Goal: Understand process/instructions: Learn how to perform a task or action

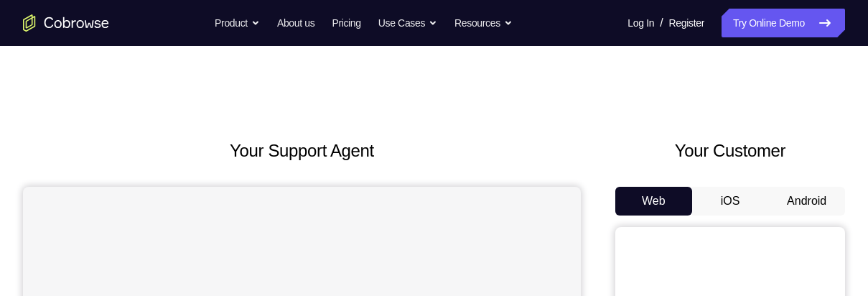
click at [818, 199] on button "Android" at bounding box center [806, 201] width 77 height 29
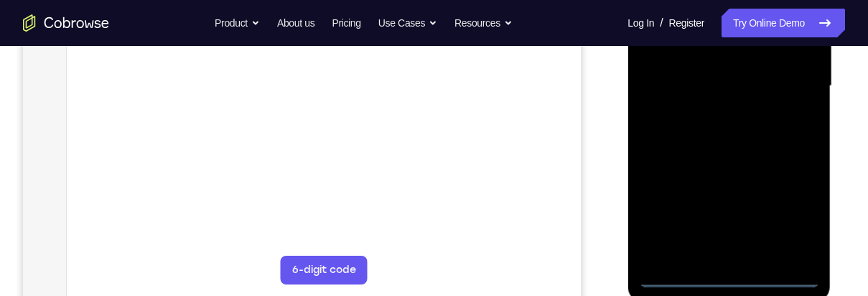
scroll to position [365, 0]
click at [726, 274] on div at bounding box center [728, 85] width 181 height 402
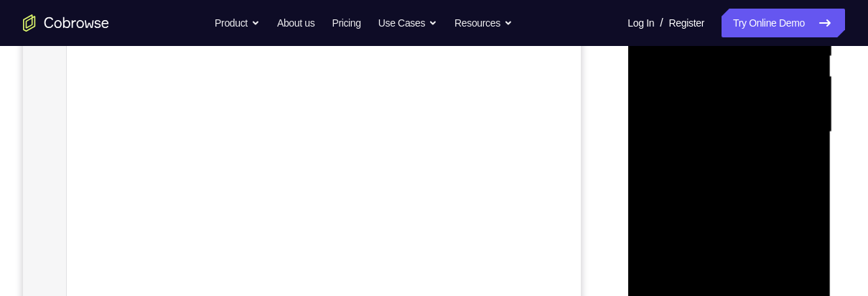
scroll to position [317, 0]
click at [796, 264] on div at bounding box center [728, 133] width 181 height 402
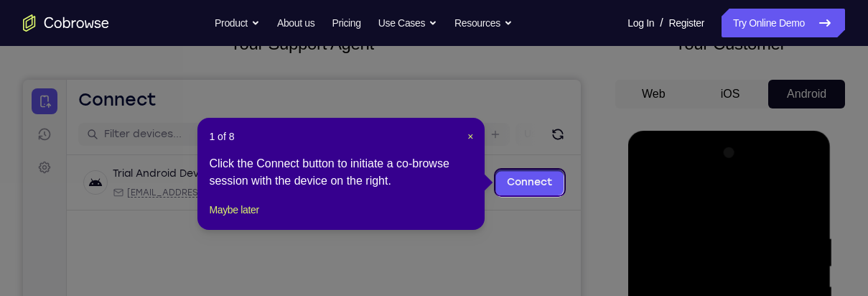
scroll to position [105, 0]
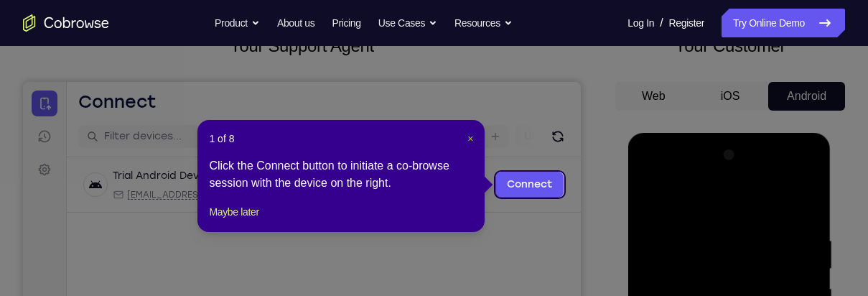
click at [470, 138] on span "×" at bounding box center [470, 138] width 6 height 11
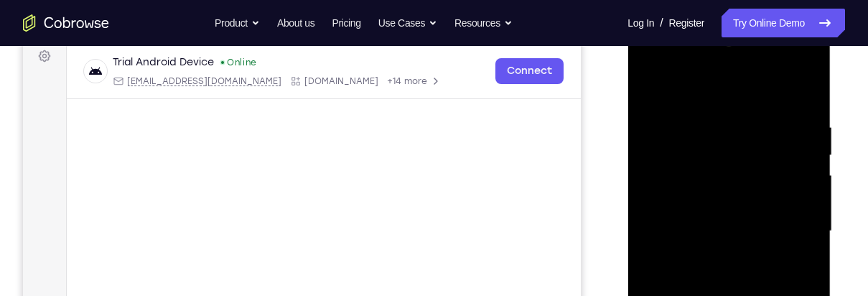
click at [768, 88] on div at bounding box center [728, 231] width 181 height 402
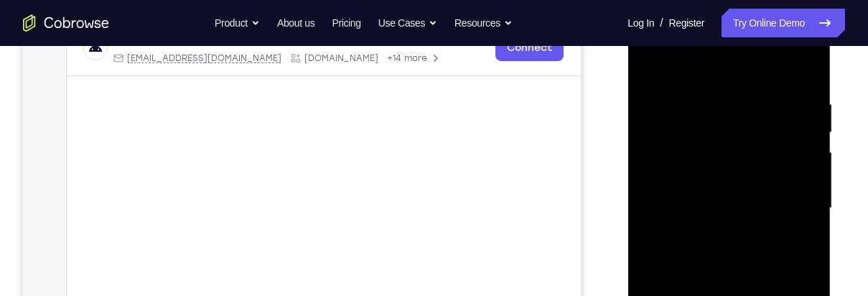
scroll to position [241, 0]
click at [791, 204] on div at bounding box center [728, 209] width 181 height 402
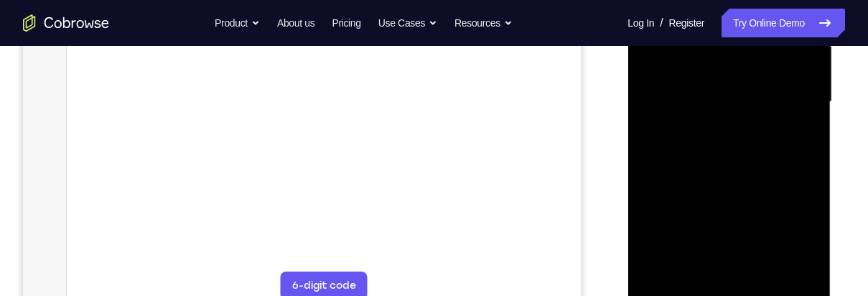
scroll to position [350, 0]
click at [714, 273] on div at bounding box center [728, 99] width 181 height 402
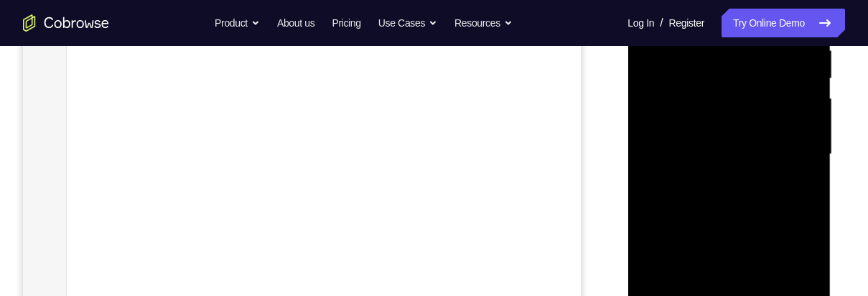
scroll to position [294, 0]
click at [778, 144] on div at bounding box center [728, 156] width 181 height 402
click at [778, 131] on div at bounding box center [728, 156] width 181 height 402
click at [785, 152] on div at bounding box center [728, 156] width 181 height 402
click at [769, 203] on div at bounding box center [728, 156] width 181 height 402
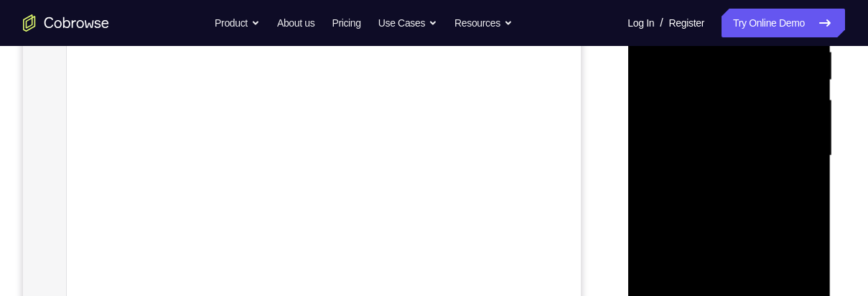
click at [745, 192] on div at bounding box center [728, 156] width 181 height 402
click at [749, 208] on div at bounding box center [728, 156] width 181 height 402
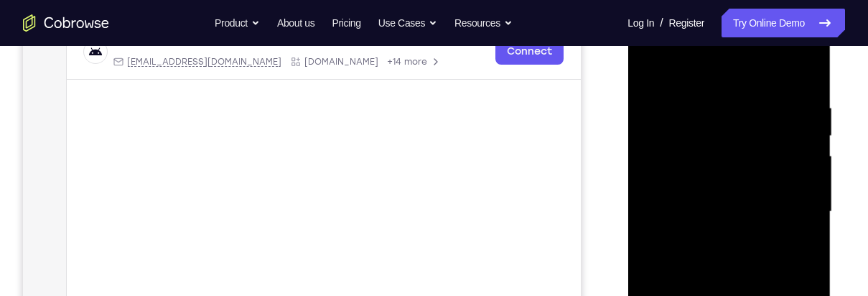
scroll to position [240, 0]
click at [811, 83] on div at bounding box center [728, 210] width 181 height 402
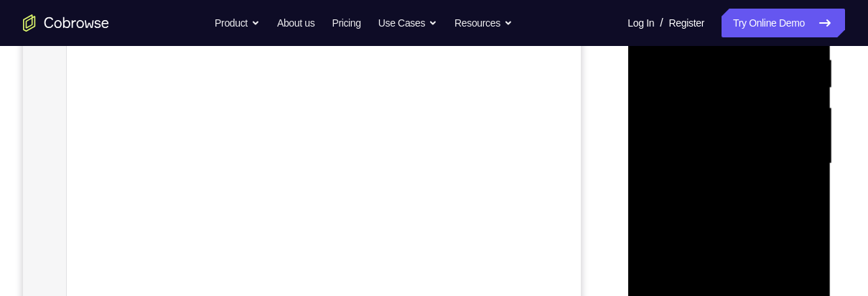
scroll to position [289, 0]
click at [810, 225] on div at bounding box center [728, 161] width 181 height 402
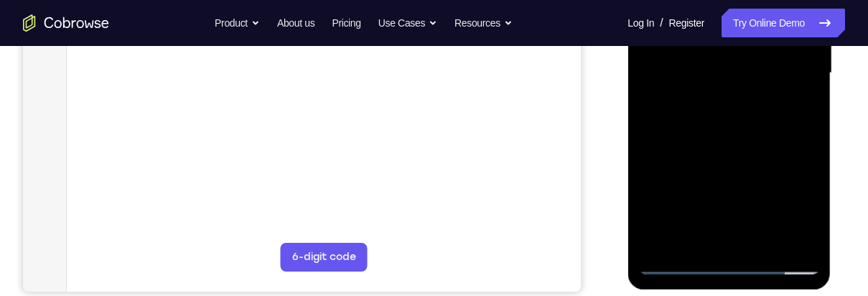
scroll to position [379, 0]
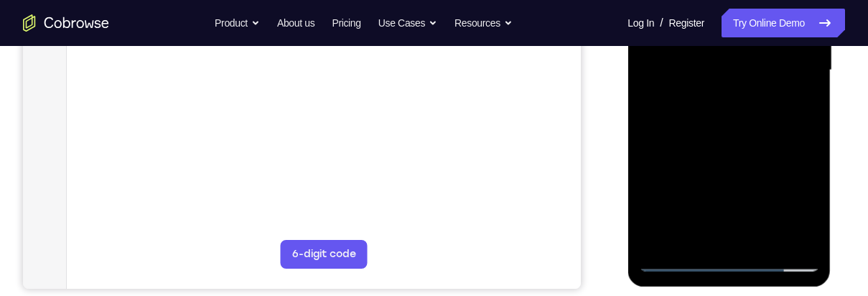
click at [770, 241] on div at bounding box center [728, 70] width 181 height 402
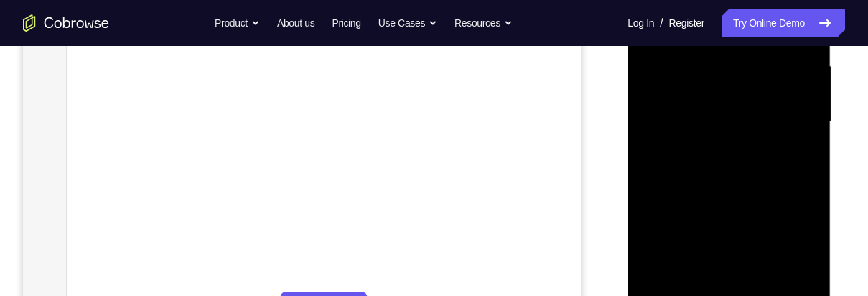
scroll to position [327, 0]
click at [769, 195] on div at bounding box center [728, 122] width 181 height 402
click at [767, 78] on div at bounding box center [728, 122] width 181 height 402
click at [814, 248] on div at bounding box center [728, 122] width 181 height 402
click at [806, 260] on div at bounding box center [728, 122] width 181 height 402
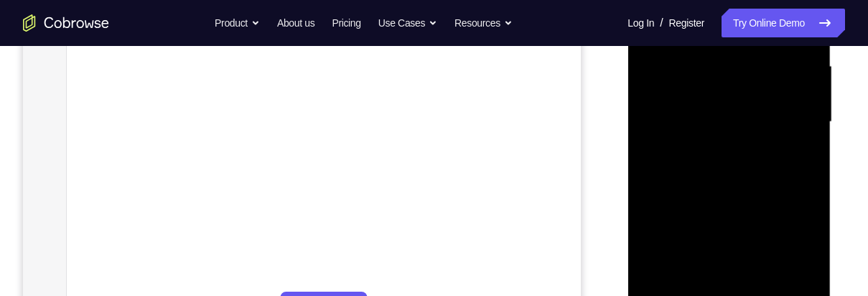
click at [808, 254] on div at bounding box center [728, 122] width 181 height 402
click at [805, 258] on div at bounding box center [728, 122] width 181 height 402
click at [796, 154] on div at bounding box center [728, 122] width 181 height 402
click at [667, 156] on div at bounding box center [728, 122] width 181 height 402
click at [783, 184] on div at bounding box center [728, 122] width 181 height 402
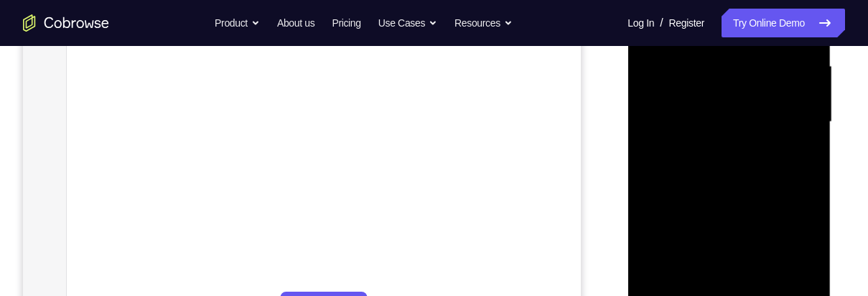
click at [801, 154] on div at bounding box center [728, 122] width 181 height 402
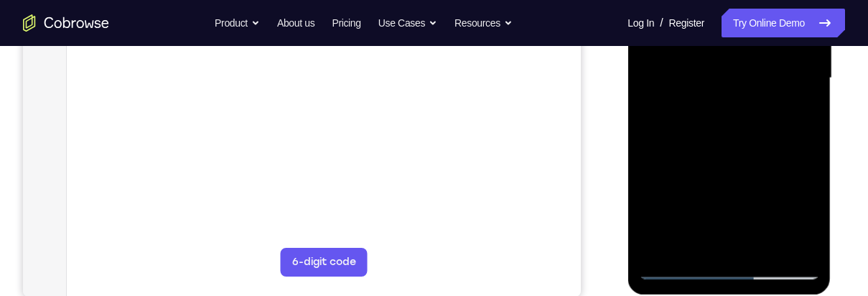
scroll to position [373, 0]
click at [684, 269] on div at bounding box center [728, 77] width 181 height 402
click at [683, 269] on div at bounding box center [728, 77] width 181 height 402
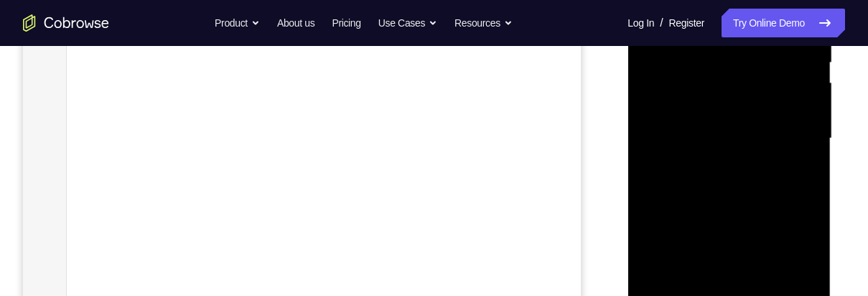
scroll to position [313, 0]
click at [748, 208] on div at bounding box center [728, 136] width 181 height 402
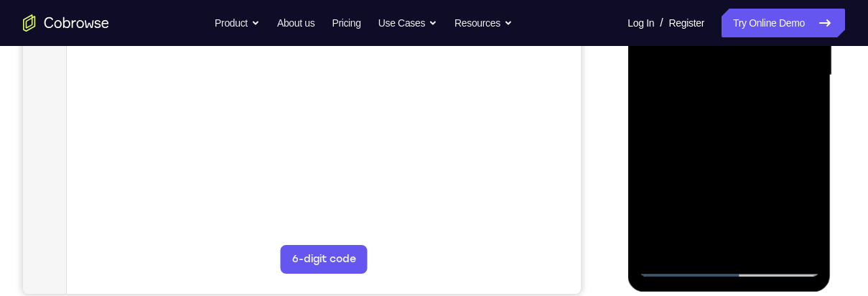
scroll to position [373, 0]
click at [722, 239] on div at bounding box center [728, 76] width 181 height 402
click at [796, 113] on div at bounding box center [728, 76] width 181 height 402
click at [679, 271] on div at bounding box center [728, 76] width 181 height 402
click at [681, 270] on div at bounding box center [728, 76] width 181 height 402
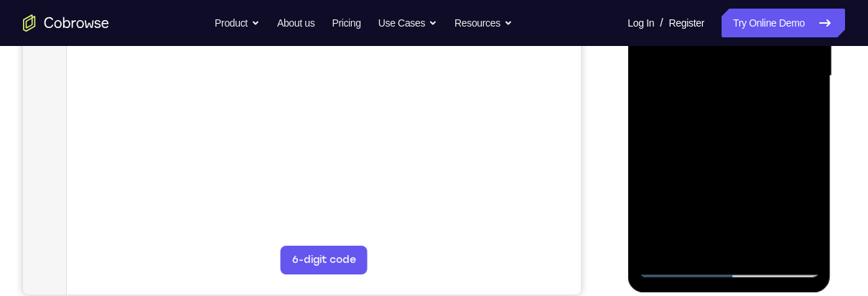
click at [765, 181] on div at bounding box center [728, 76] width 181 height 402
click at [724, 235] on div at bounding box center [728, 76] width 181 height 402
click at [801, 114] on div at bounding box center [728, 76] width 181 height 402
click at [677, 267] on div at bounding box center [728, 76] width 181 height 402
click at [681, 266] on div at bounding box center [728, 76] width 181 height 402
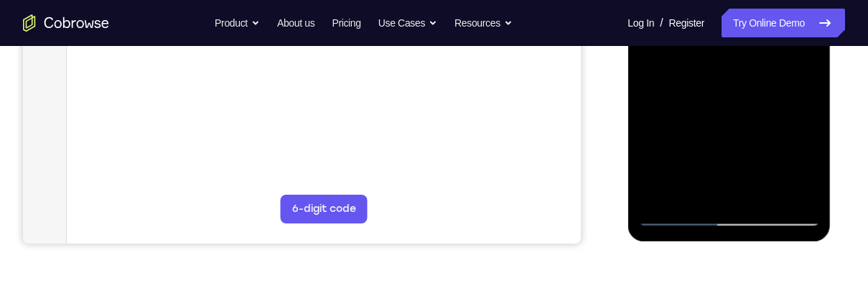
scroll to position [430, 0]
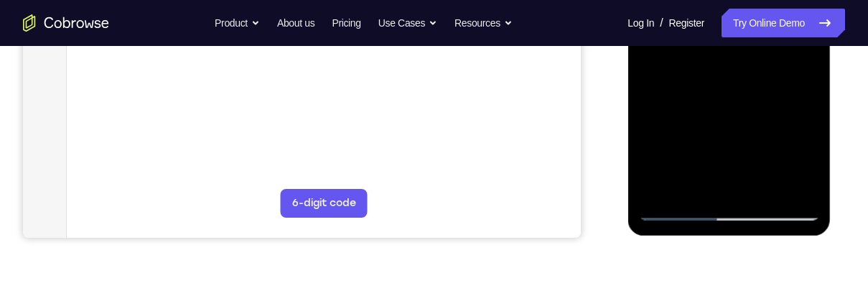
click at [684, 209] on div at bounding box center [728, 19] width 181 height 402
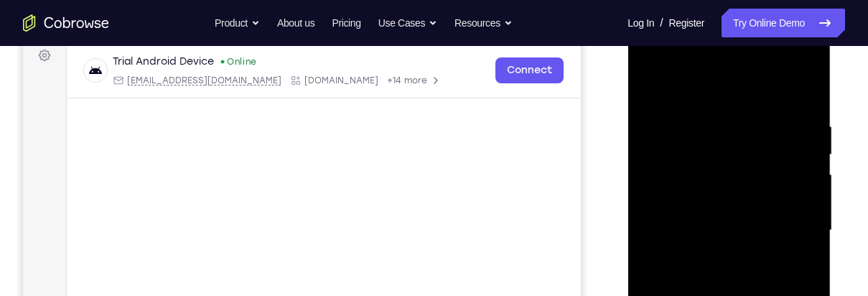
scroll to position [215, 0]
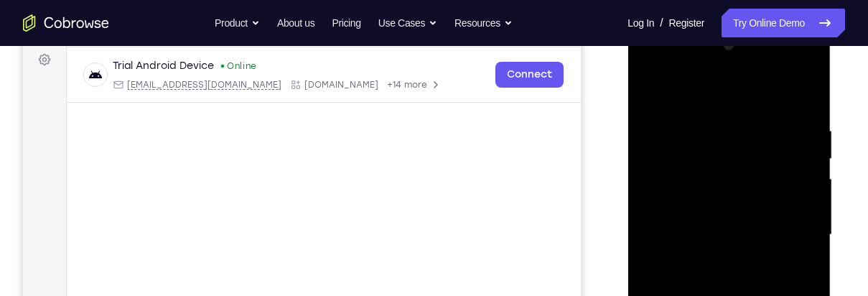
click at [713, 126] on div at bounding box center [728, 235] width 181 height 402
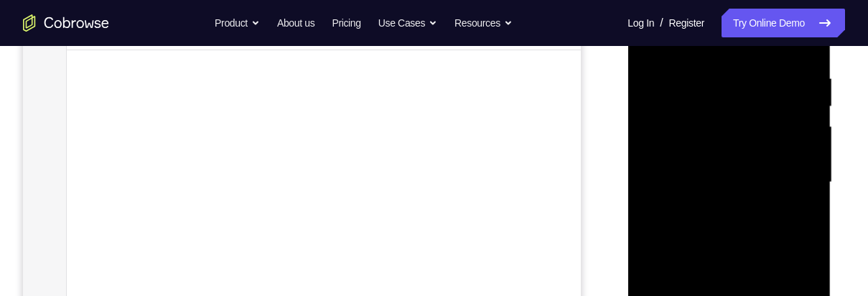
scroll to position [269, 0]
click at [809, 254] on div at bounding box center [728, 180] width 181 height 402
click at [805, 235] on div at bounding box center [728, 180] width 181 height 402
click at [804, 233] on div at bounding box center [728, 180] width 181 height 402
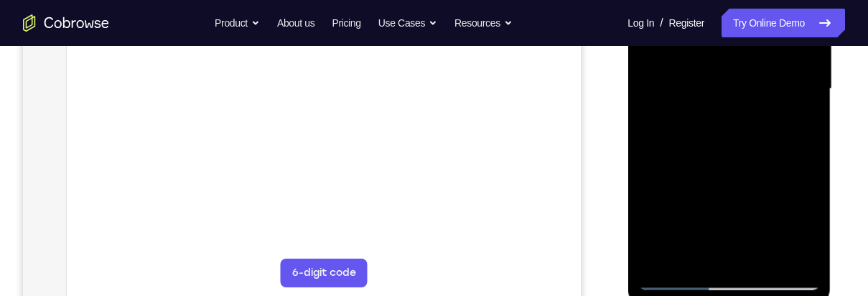
scroll to position [361, 0]
click at [680, 282] on div at bounding box center [728, 88] width 181 height 402
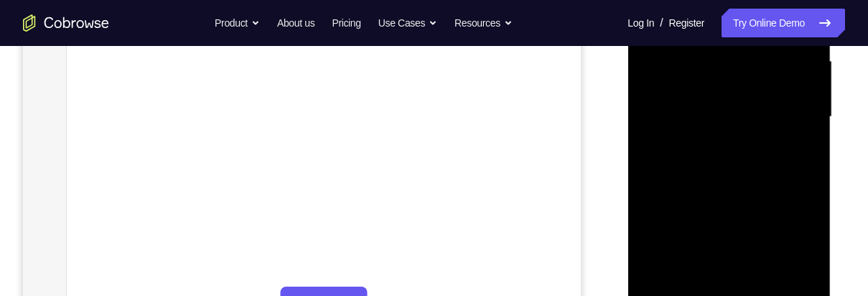
scroll to position [331, 0]
click at [811, 140] on div at bounding box center [728, 118] width 181 height 402
click at [809, 139] on div at bounding box center [728, 118] width 181 height 402
click at [812, 139] on div at bounding box center [728, 118] width 181 height 402
click at [811, 137] on div at bounding box center [728, 118] width 181 height 402
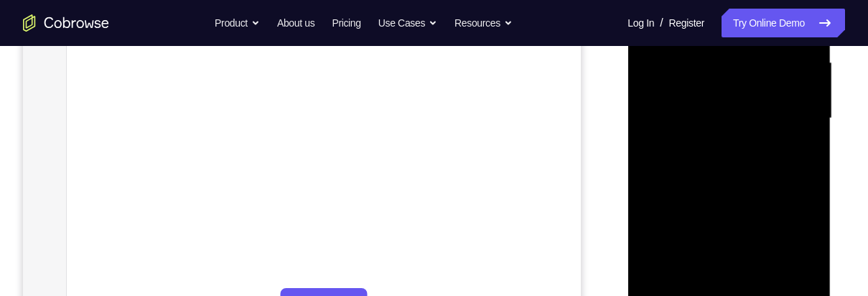
click at [809, 131] on div at bounding box center [728, 118] width 181 height 402
click at [808, 134] on div at bounding box center [728, 118] width 181 height 402
click at [809, 141] on div at bounding box center [728, 118] width 181 height 402
click at [807, 140] on div at bounding box center [728, 118] width 181 height 402
click at [806, 144] on div at bounding box center [728, 118] width 181 height 402
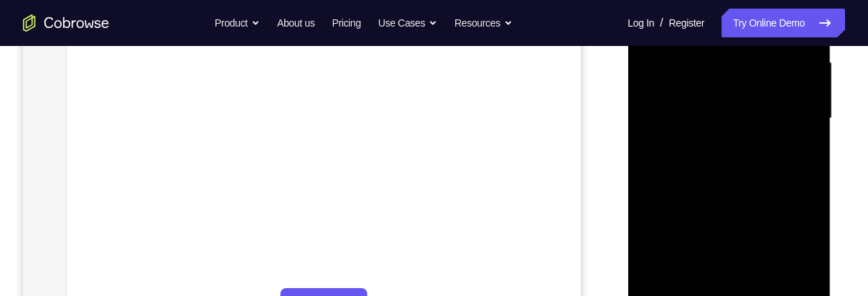
click at [811, 137] on div at bounding box center [728, 118] width 181 height 402
click at [806, 159] on div at bounding box center [728, 144] width 181 height 402
click at [811, 160] on div at bounding box center [728, 144] width 181 height 402
click at [813, 171] on div at bounding box center [728, 144] width 181 height 402
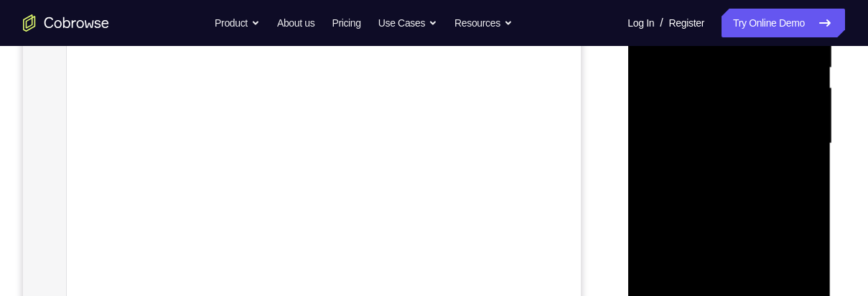
click at [811, 178] on div at bounding box center [728, 144] width 181 height 402
click at [809, 157] on div at bounding box center [728, 144] width 181 height 402
click at [809, 123] on div at bounding box center [728, 144] width 181 height 402
click at [811, 118] on div at bounding box center [728, 144] width 181 height 402
click at [808, 118] on div at bounding box center [728, 144] width 181 height 402
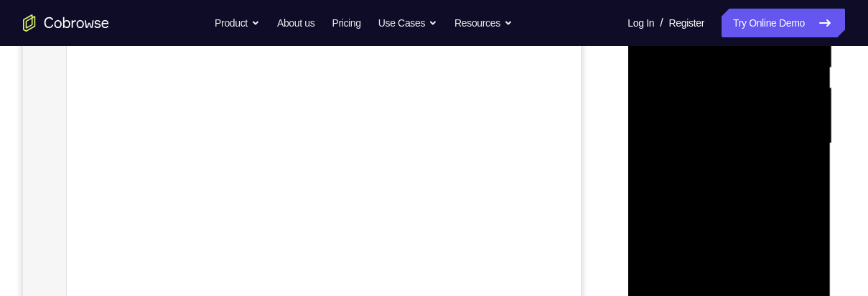
click at [810, 113] on div at bounding box center [728, 144] width 181 height 402
click at [817, 107] on div at bounding box center [728, 144] width 181 height 402
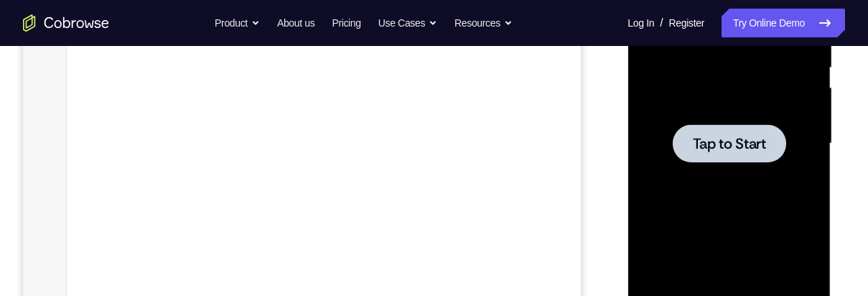
click at [768, 144] on div at bounding box center [728, 143] width 113 height 38
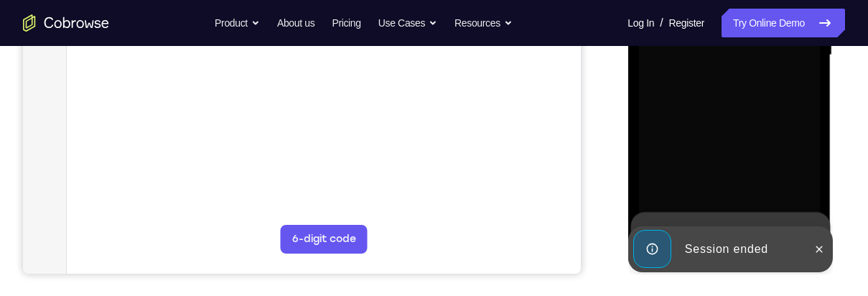
scroll to position [411, 0]
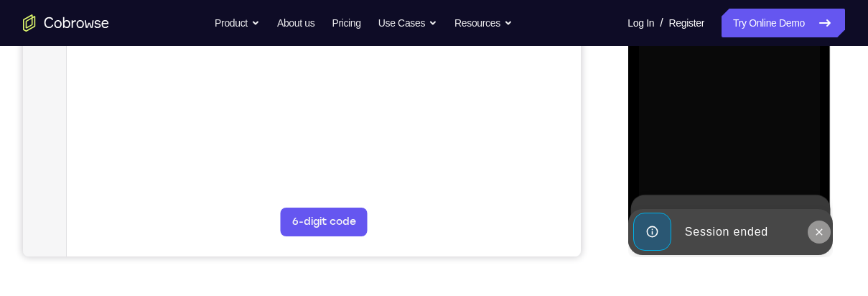
click at [818, 235] on icon at bounding box center [818, 231] width 11 height 11
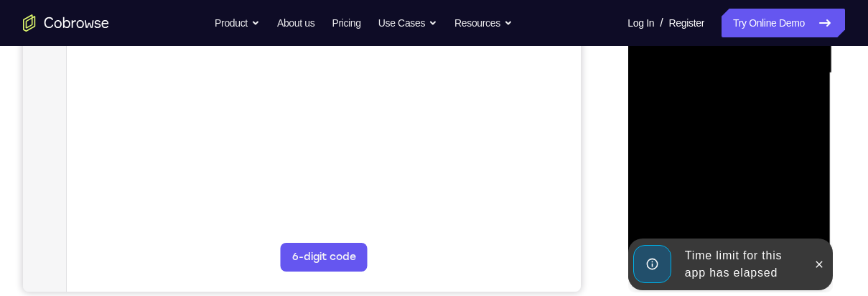
scroll to position [376, 0]
click at [821, 264] on icon at bounding box center [818, 264] width 11 height 11
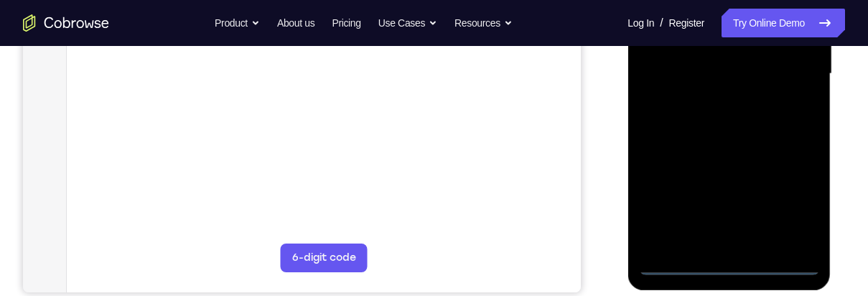
click at [735, 267] on div at bounding box center [728, 74] width 181 height 402
click at [796, 208] on div at bounding box center [728, 74] width 181 height 402
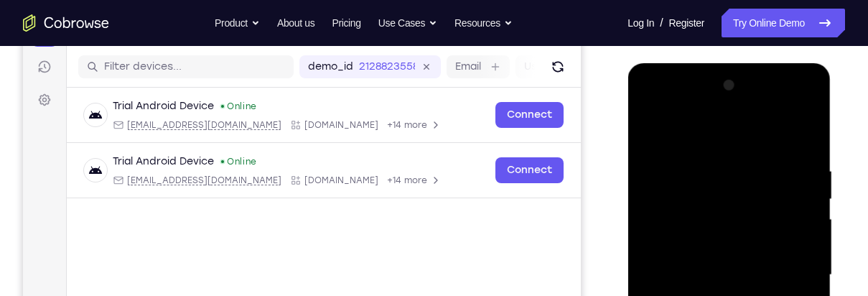
click at [781, 129] on div at bounding box center [728, 275] width 181 height 402
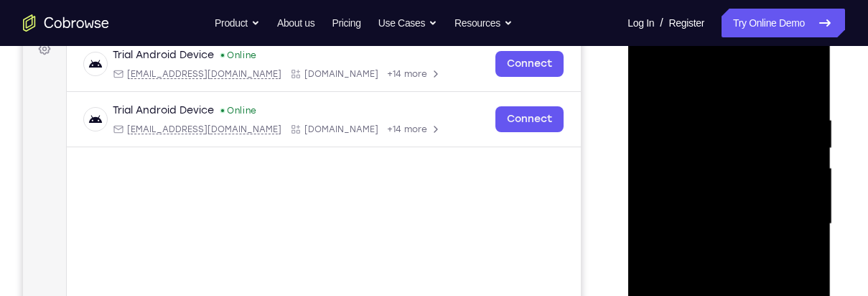
scroll to position [228, 0]
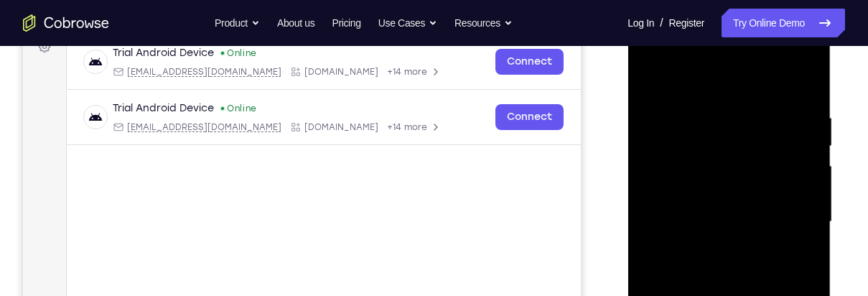
click at [793, 220] on div at bounding box center [728, 222] width 181 height 402
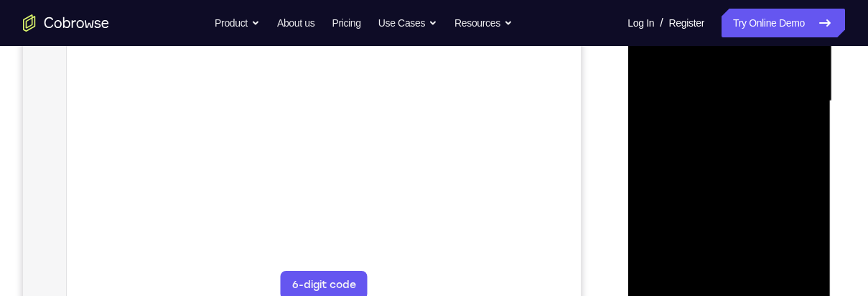
scroll to position [350, 0]
click at [717, 269] on div at bounding box center [728, 100] width 181 height 402
click at [780, 93] on div at bounding box center [728, 100] width 181 height 402
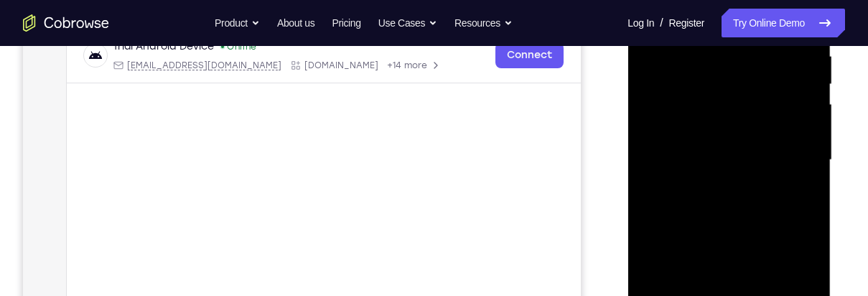
scroll to position [289, 0]
click at [773, 133] on div at bounding box center [728, 161] width 181 height 402
click at [783, 157] on div at bounding box center [728, 161] width 181 height 402
click at [785, 213] on div at bounding box center [728, 161] width 181 height 402
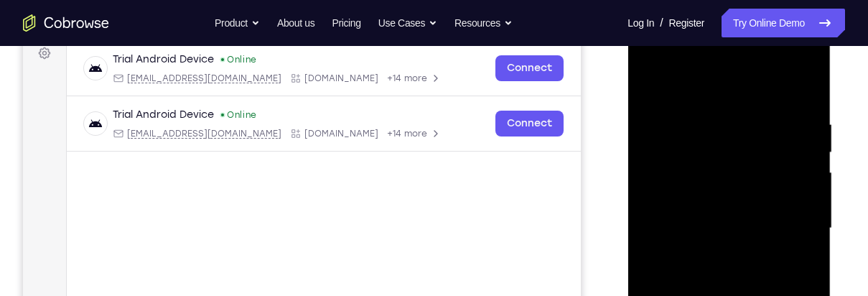
scroll to position [220, 0]
click at [809, 104] on div at bounding box center [728, 230] width 181 height 402
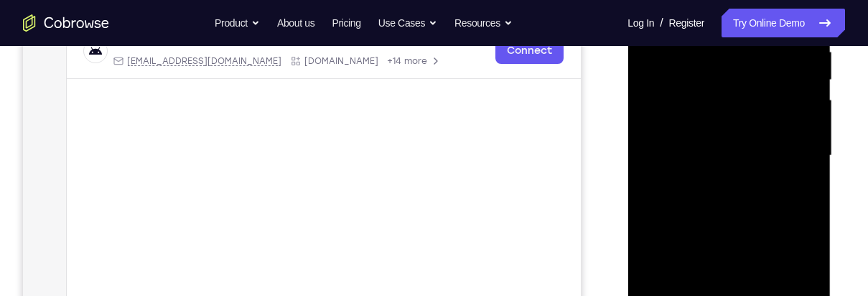
scroll to position [297, 0]
click at [812, 167] on div at bounding box center [728, 153] width 181 height 402
click at [812, 166] on div at bounding box center [728, 153] width 181 height 402
click at [812, 168] on div at bounding box center [728, 153] width 181 height 402
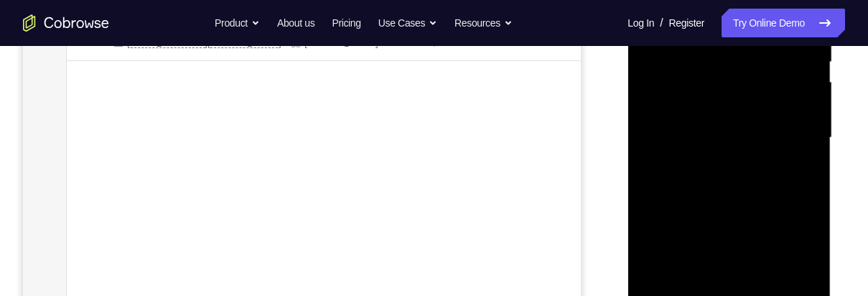
scroll to position [315, 0]
click at [814, 149] on div at bounding box center [728, 134] width 181 height 402
click at [811, 150] on div at bounding box center [728, 134] width 181 height 402
click at [806, 184] on div at bounding box center [728, 134] width 181 height 402
click at [809, 190] on div at bounding box center [728, 134] width 181 height 402
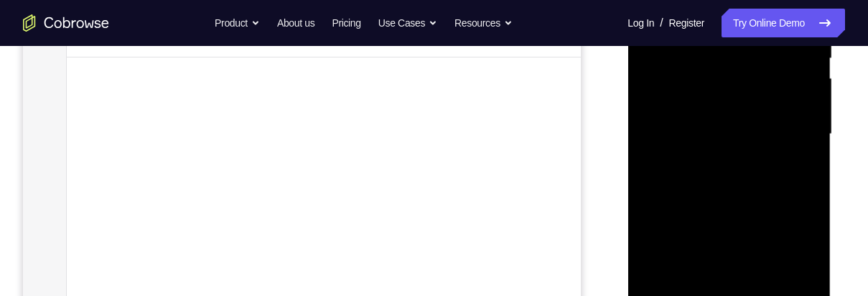
click at [807, 192] on div at bounding box center [728, 134] width 181 height 402
click at [809, 156] on div at bounding box center [728, 134] width 181 height 402
click at [809, 157] on div at bounding box center [728, 134] width 181 height 402
click at [812, 155] on div at bounding box center [728, 134] width 181 height 402
click at [816, 154] on div at bounding box center [728, 134] width 181 height 402
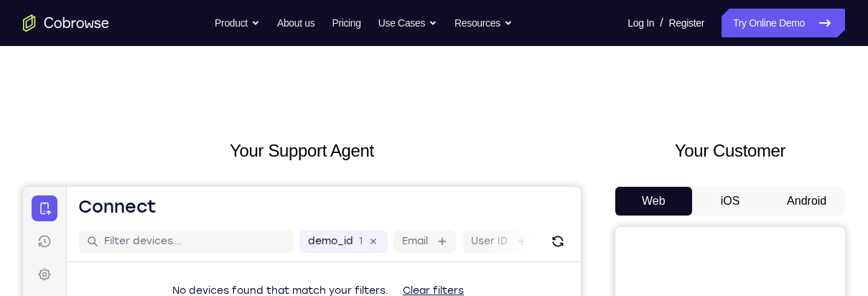
click at [799, 196] on button "Android" at bounding box center [806, 201] width 77 height 29
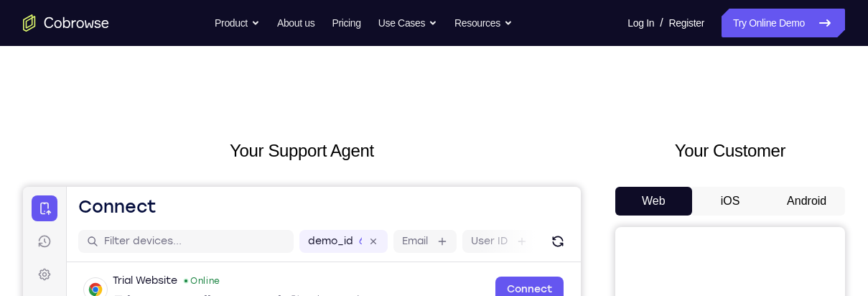
click at [808, 200] on button "Android" at bounding box center [806, 201] width 77 height 29
